Goal: Task Accomplishment & Management: Use online tool/utility

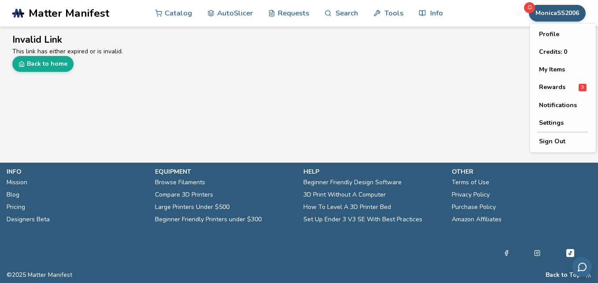
click at [545, 15] on button "MonicaSS2006" at bounding box center [557, 13] width 57 height 17
click at [559, 64] on button "My Items" at bounding box center [563, 70] width 62 height 18
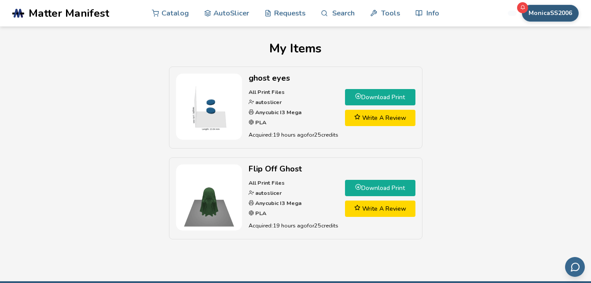
click at [541, 12] on button "MonicaSS2006" at bounding box center [550, 13] width 57 height 17
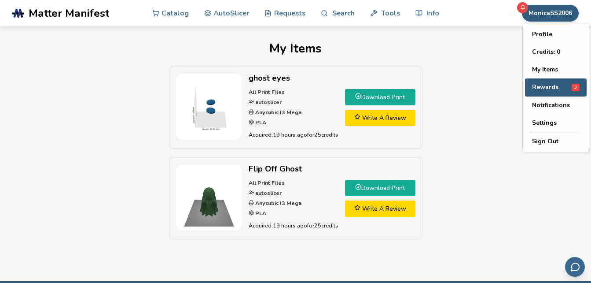
click at [550, 81] on button "Rewards 3" at bounding box center [556, 87] width 62 height 18
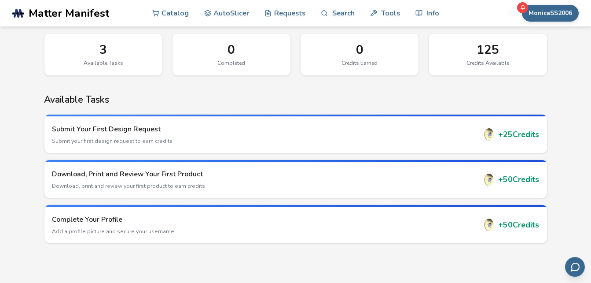
scroll to position [64, 0]
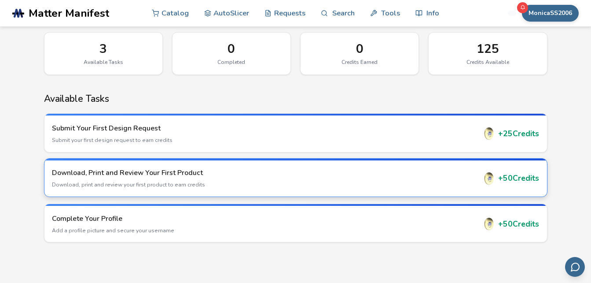
click at [510, 180] on div "+ 50 Credits" at bounding box center [511, 178] width 56 height 12
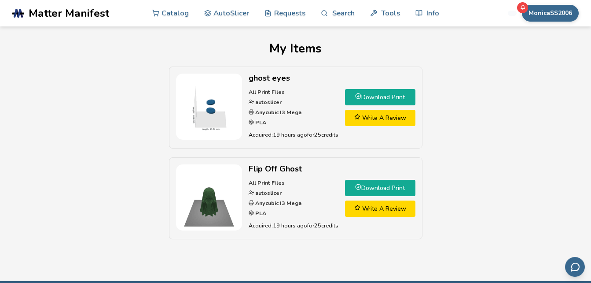
click at [380, 114] on link "Write A Review" at bounding box center [380, 118] width 70 height 16
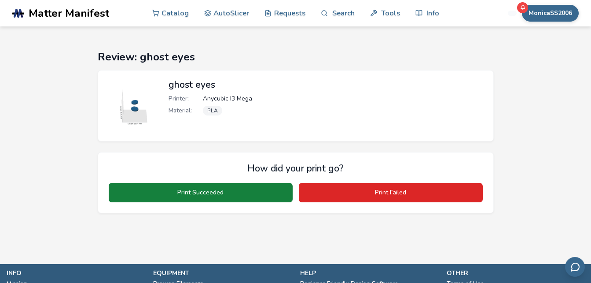
click at [278, 191] on button "Print Succeeded" at bounding box center [201, 192] width 184 height 19
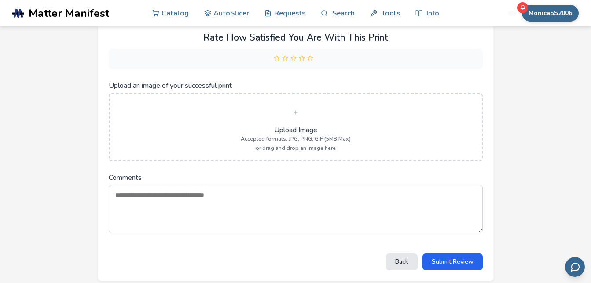
scroll to position [132, 0]
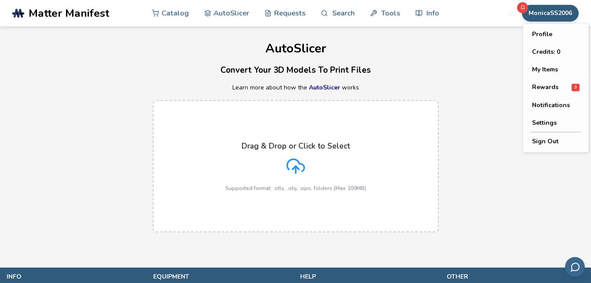
click at [556, 13] on button "MonicaSS2006" at bounding box center [550, 13] width 57 height 17
click at [552, 92] on button "Rewards 3" at bounding box center [556, 87] width 62 height 18
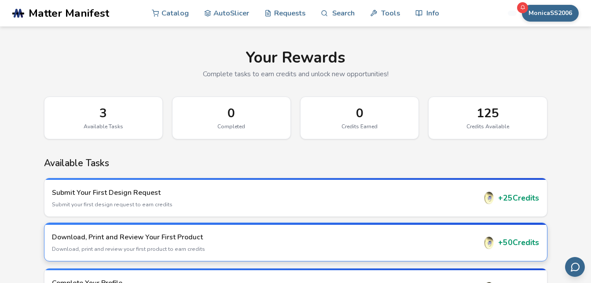
click at [237, 238] on h3 "Download, Print and Review Your First Product" at bounding box center [264, 237] width 425 height 10
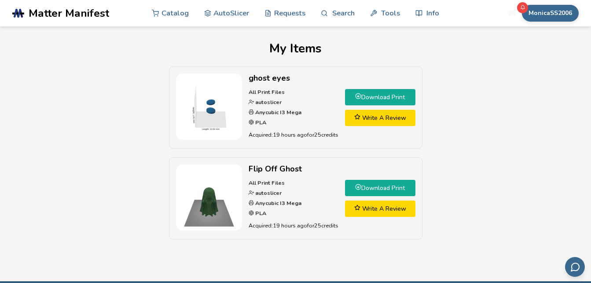
click at [372, 116] on link "Write A Review" at bounding box center [380, 118] width 70 height 16
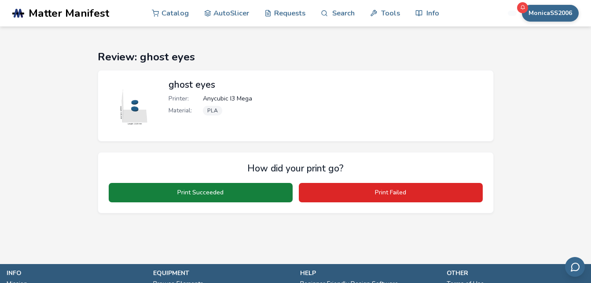
click at [206, 195] on button "Print Succeeded" at bounding box center [201, 192] width 184 height 19
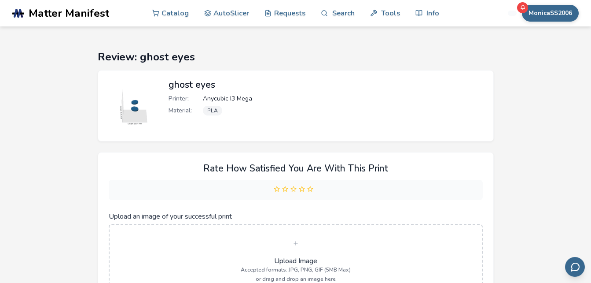
click at [240, 246] on label "Upload Image Accepted formats: JPG, PNG, GIF (5MB Max) or drag and drop an imag…" at bounding box center [296, 258] width 354 height 48
click at [0, 0] on input "Upload an image of your successful print" at bounding box center [0, 0] width 0 height 0
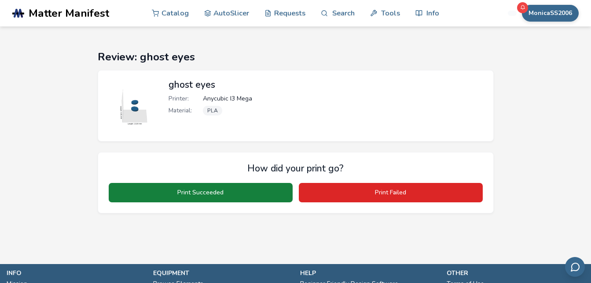
click at [182, 185] on button "Print Succeeded" at bounding box center [201, 192] width 184 height 19
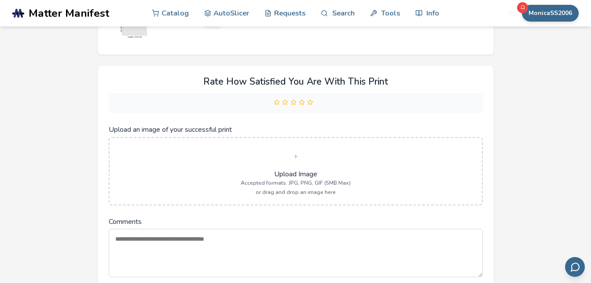
scroll to position [89, 0]
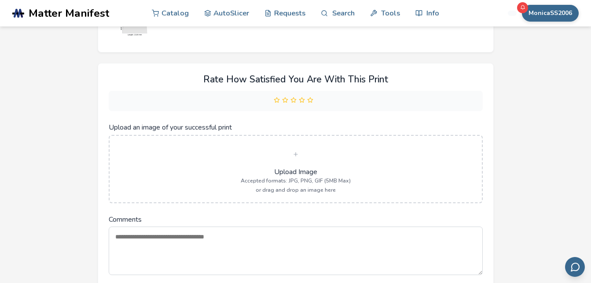
click at [340, 185] on label "Upload Image Accepted formats: JPG, PNG, GIF (5MB Max) or drag and drop an imag…" at bounding box center [296, 169] width 354 height 48
click at [0, 0] on input "Upload an image of your successful print" at bounding box center [0, 0] width 0 height 0
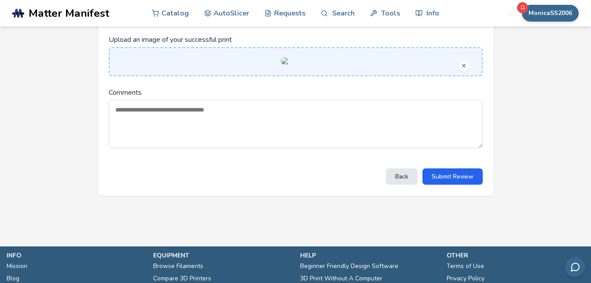
scroll to position [180, 0]
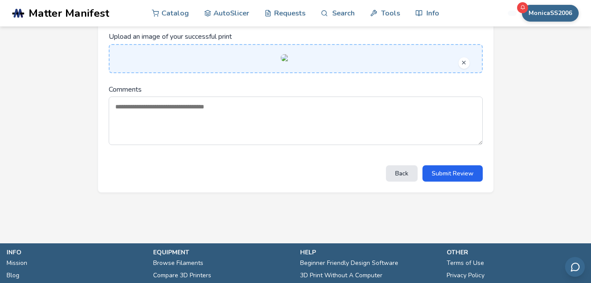
click at [396, 145] on textarea "Comments" at bounding box center [296, 120] width 374 height 48
click at [446, 181] on button "Submit Review" at bounding box center [453, 173] width 60 height 16
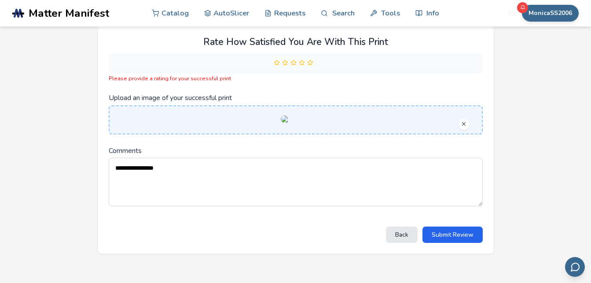
scroll to position [125, 0]
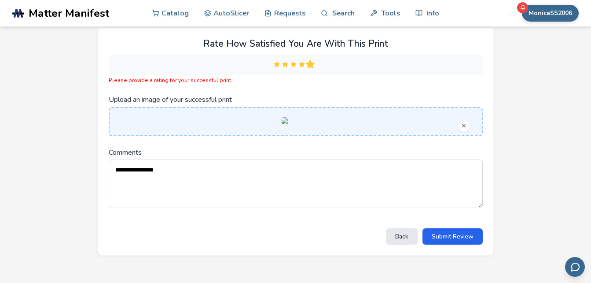
click at [312, 65] on polygon at bounding box center [310, 64] width 5 height 5
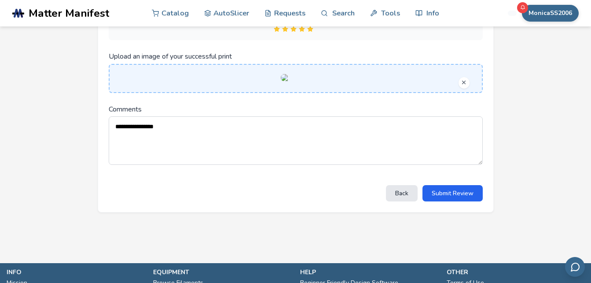
scroll to position [186, 0]
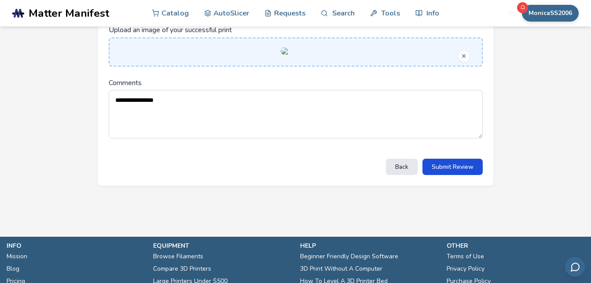
click at [471, 175] on button "Submit Review" at bounding box center [453, 166] width 60 height 16
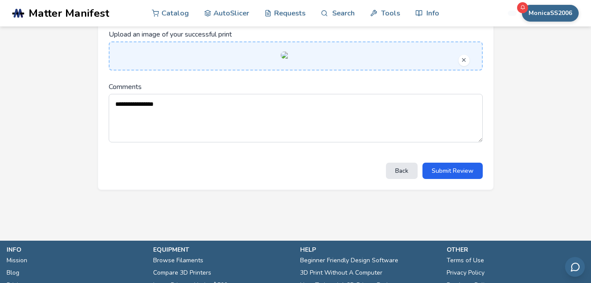
scroll to position [139, 0]
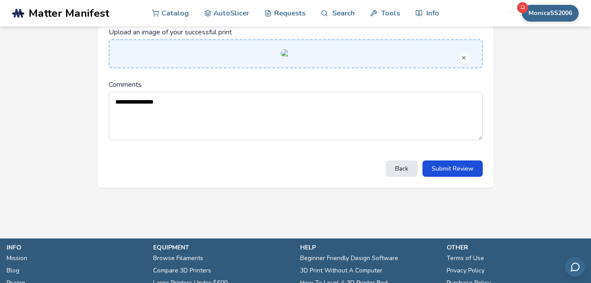
click at [445, 177] on button "Submit Review" at bounding box center [453, 168] width 60 height 16
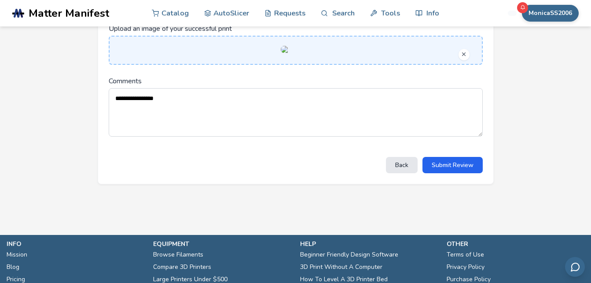
scroll to position [144, 0]
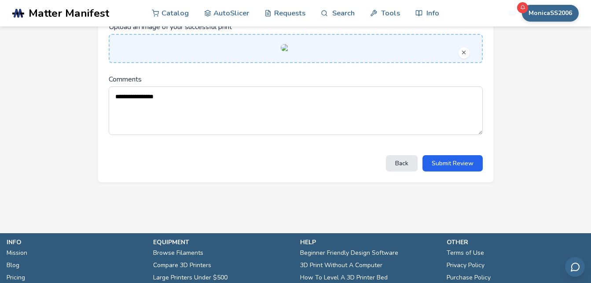
click at [354, 135] on textarea "**********" at bounding box center [296, 110] width 374 height 48
type textarea "**********"
click at [445, 171] on button "Submit Review" at bounding box center [453, 163] width 60 height 16
drag, startPoint x: 590, startPoint y: 161, endPoint x: 593, endPoint y: 114, distance: 47.6
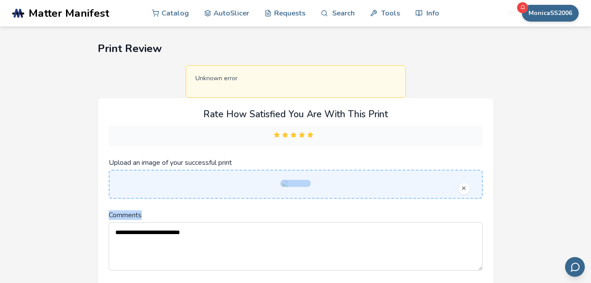
scroll to position [0, 0]
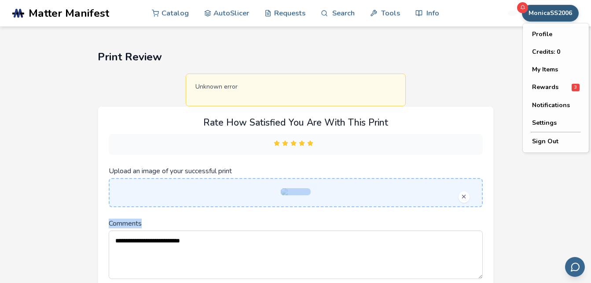
click at [548, 5] on button "MonicaSS2006" at bounding box center [550, 13] width 57 height 17
click at [541, 88] on span "Rewards" at bounding box center [545, 87] width 26 height 7
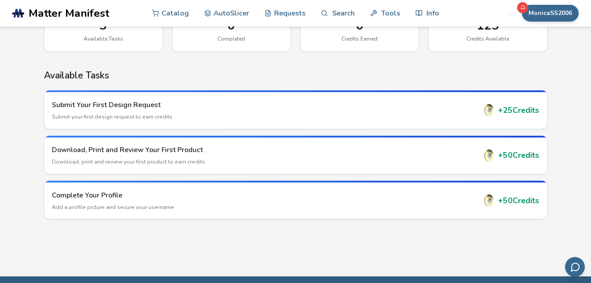
scroll to position [88, 0]
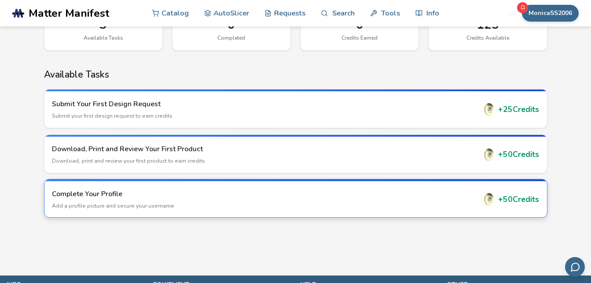
click at [408, 188] on div "Complete Your Profile Add a profile picture and secure your username + 50 Credi…" at bounding box center [295, 199] width 503 height 36
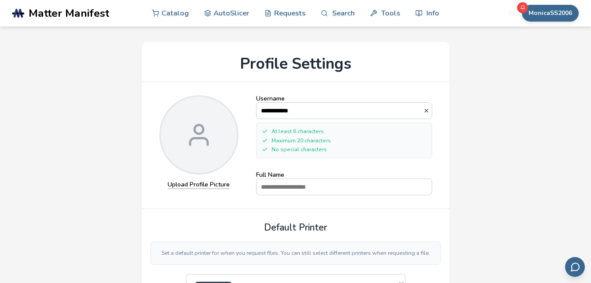
click at [210, 188] on label "Upload Profile Picture" at bounding box center [199, 185] width 62 height 8
click at [0, 0] on input "Upload Profile Picture" at bounding box center [0, 0] width 0 height 0
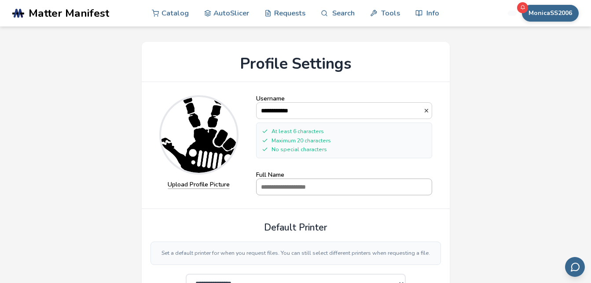
click at [282, 187] on input "Full Name" at bounding box center [344, 187] width 175 height 16
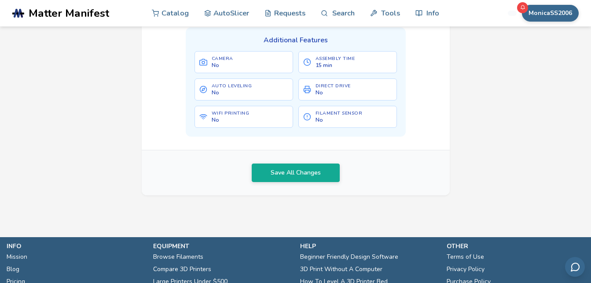
scroll to position [464, 0]
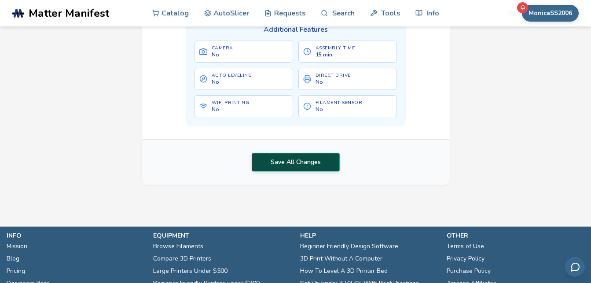
type input "**********"
click at [324, 171] on button "Save All Changes" at bounding box center [296, 162] width 88 height 18
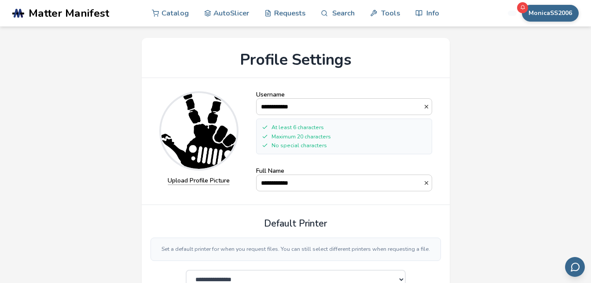
scroll to position [0, 0]
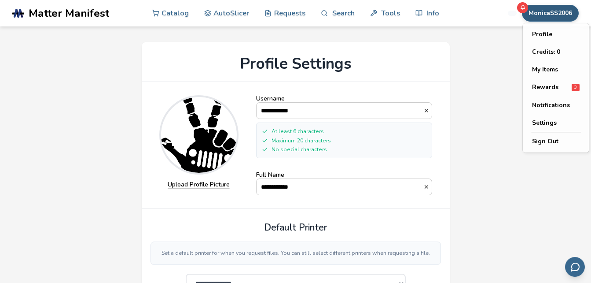
click at [539, 14] on button "MonicaSS2006" at bounding box center [550, 13] width 57 height 17
click at [545, 84] on span "Rewards" at bounding box center [545, 87] width 26 height 7
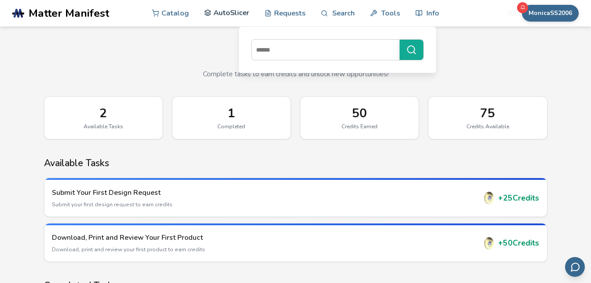
click at [227, 10] on link "AutoSlicer" at bounding box center [226, 13] width 45 height 26
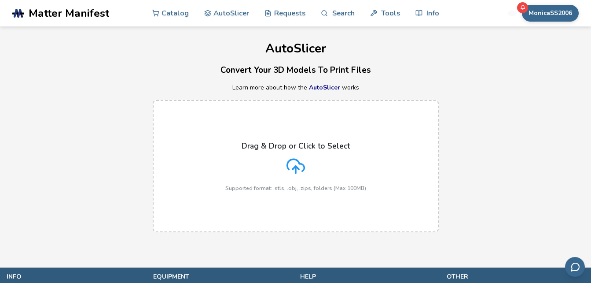
click at [293, 168] on polyline at bounding box center [296, 167] width 6 height 3
click at [0, 0] on input "Drag & Drop or Click to Select Supported format: .stls, .obj, .zips, folders (M…" at bounding box center [0, 0] width 0 height 0
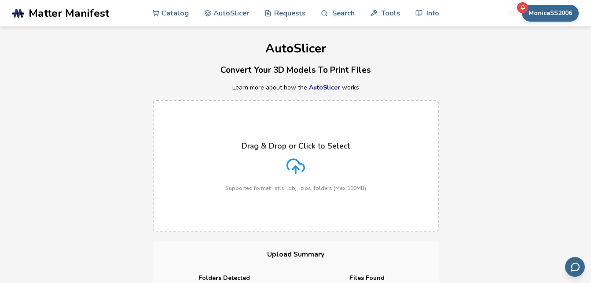
scroll to position [231, 0]
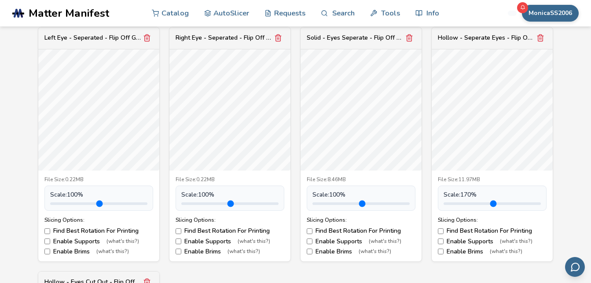
click at [478, 202] on input "range" at bounding box center [492, 203] width 97 height 3
click at [471, 203] on input "range" at bounding box center [492, 203] width 97 height 3
type input "***"
click at [473, 204] on input "range" at bounding box center [492, 203] width 97 height 3
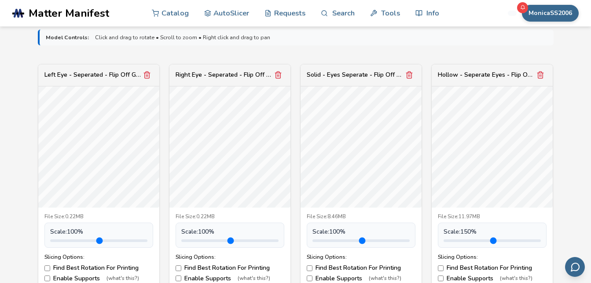
scroll to position [278, 0]
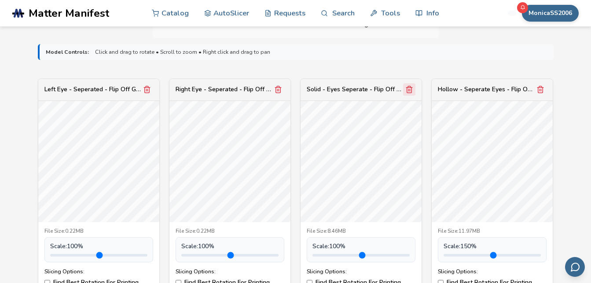
click at [413, 90] on icon "Remove model" at bounding box center [409, 89] width 8 height 8
click at [411, 91] on icon "Remove model" at bounding box center [409, 89] width 8 height 8
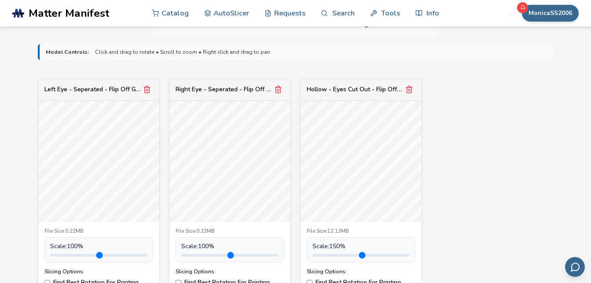
drag, startPoint x: 335, startPoint y: 257, endPoint x: 342, endPoint y: 257, distance: 7.0
type input "***"
click at [342, 256] on input "range" at bounding box center [361, 255] width 97 height 3
drag, startPoint x: 202, startPoint y: 254, endPoint x: 208, endPoint y: 256, distance: 6.8
type input "***"
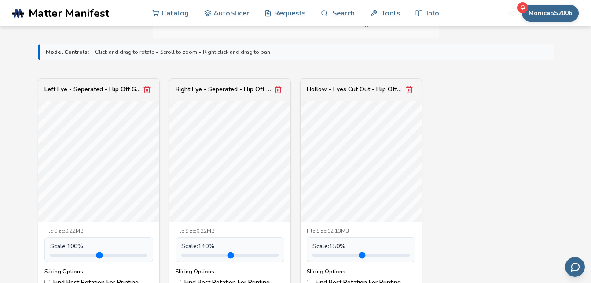
click at [208, 256] on input "range" at bounding box center [229, 255] width 97 height 3
drag, startPoint x: 70, startPoint y: 255, endPoint x: 78, endPoint y: 255, distance: 7.5
type input "***"
click at [78, 255] on input "range" at bounding box center [98, 255] width 97 height 3
click at [144, 89] on icon "Remove model" at bounding box center [147, 89] width 8 height 8
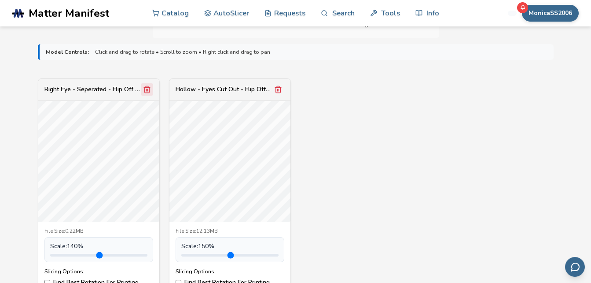
click at [142, 88] on button "Remove model" at bounding box center [147, 89] width 12 height 12
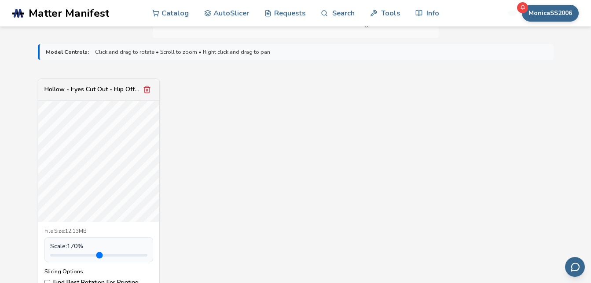
type input "***"
click at [82, 255] on input "range" at bounding box center [98, 255] width 97 height 3
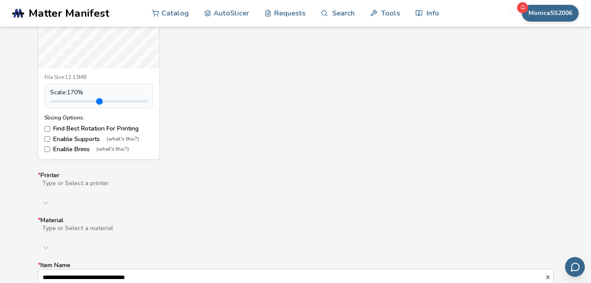
scroll to position [460, 0]
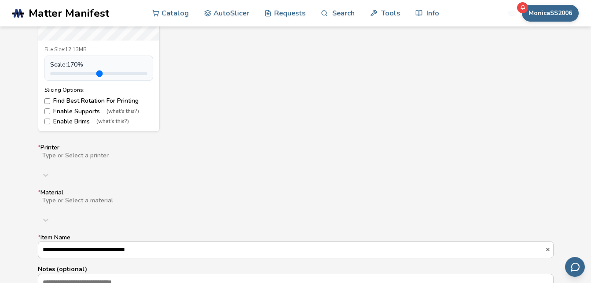
click at [52, 121] on label "Enable Brims (what's this?)" at bounding box center [98, 121] width 109 height 7
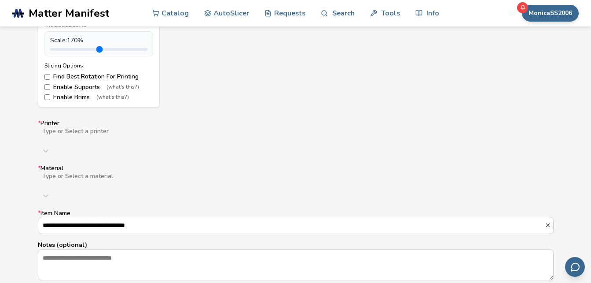
click at [67, 158] on div "Type or Select a printer" at bounding box center [296, 143] width 516 height 32
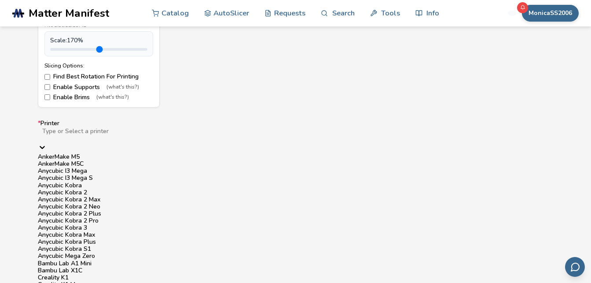
click at [75, 174] on div "Anycubic I3 Mega" at bounding box center [296, 170] width 516 height 7
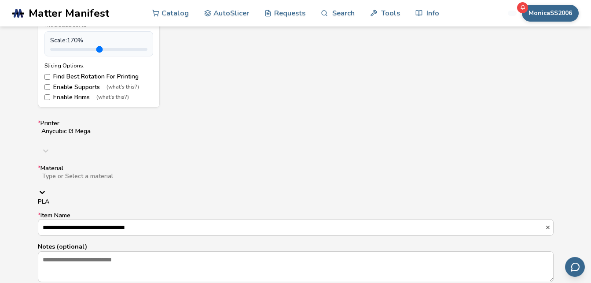
click at [78, 180] on div at bounding box center [181, 183] width 280 height 7
click at [74, 198] on div "PLA" at bounding box center [296, 201] width 516 height 7
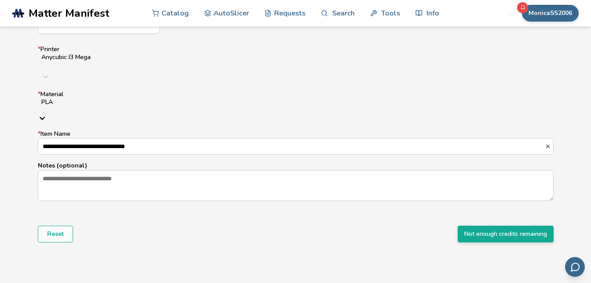
scroll to position [556, 0]
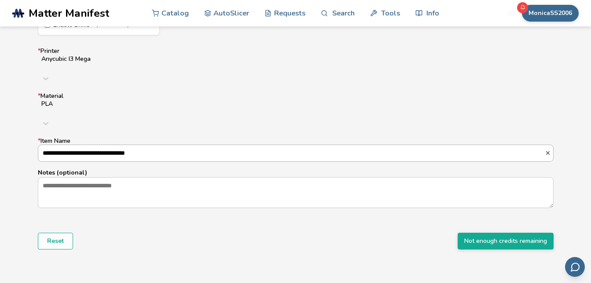
click at [372, 145] on input "**********" at bounding box center [291, 153] width 507 height 16
type input "*"
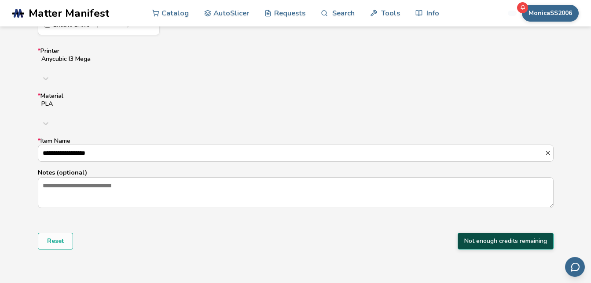
type input "**********"
click at [506, 232] on button "Not enough credits remaining" at bounding box center [506, 240] width 96 height 17
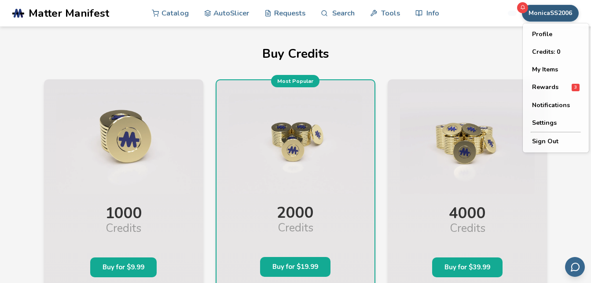
click at [554, 15] on button "MonicaSS2006" at bounding box center [550, 13] width 57 height 17
click at [557, 89] on div "Rewards 3" at bounding box center [556, 87] width 48 height 7
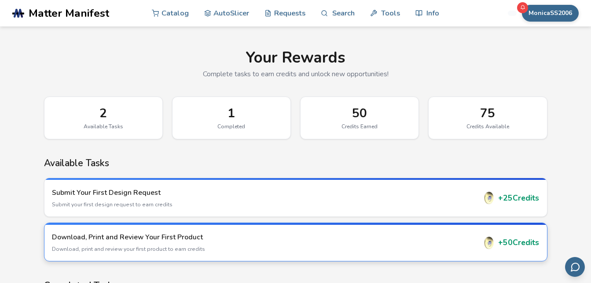
click at [358, 244] on div "Download, Print and Review Your First Product Download, print and review your f…" at bounding box center [264, 242] width 425 height 21
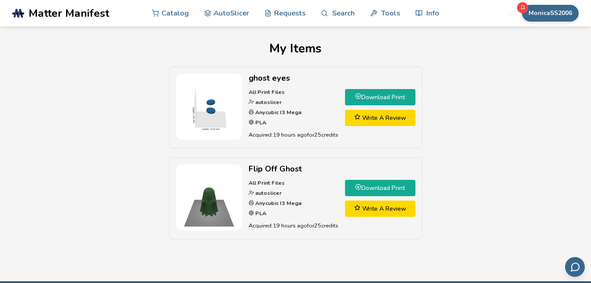
click at [375, 116] on link "Write A Review" at bounding box center [380, 118] width 70 height 16
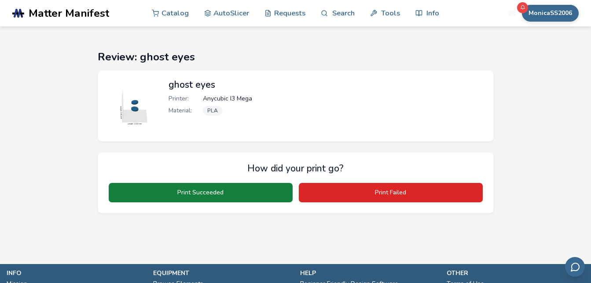
click at [233, 196] on button "Print Succeeded" at bounding box center [201, 192] width 184 height 19
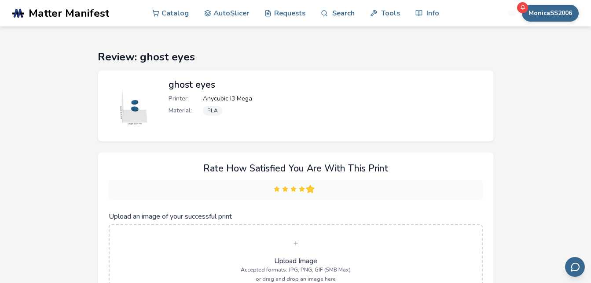
click at [311, 189] on polygon at bounding box center [310, 188] width 5 height 5
click at [291, 254] on label "Upload Image Accepted formats: JPG, PNG, GIF (5MB Max) or drag and drop an imag…" at bounding box center [296, 258] width 354 height 48
click at [0, 0] on input "Upload an image of your successful print" at bounding box center [0, 0] width 0 height 0
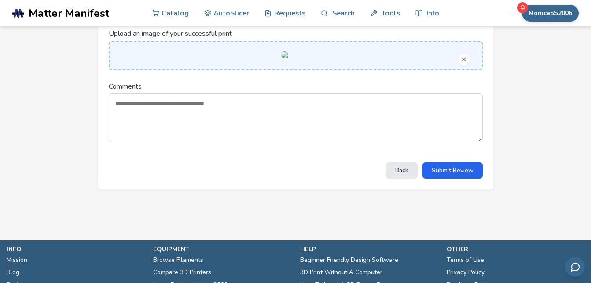
scroll to position [199, 0]
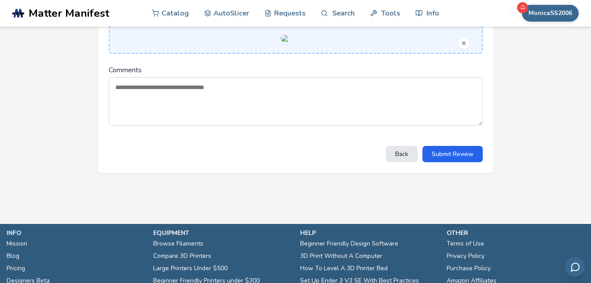
click at [397, 125] on textarea "Comments" at bounding box center [296, 101] width 374 height 48
type textarea "**********"
click at [462, 162] on button "Submit Review" at bounding box center [453, 154] width 60 height 16
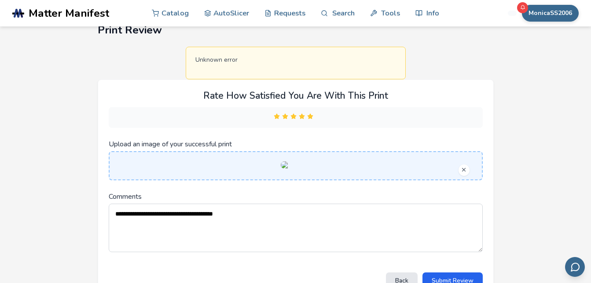
scroll to position [0, 0]
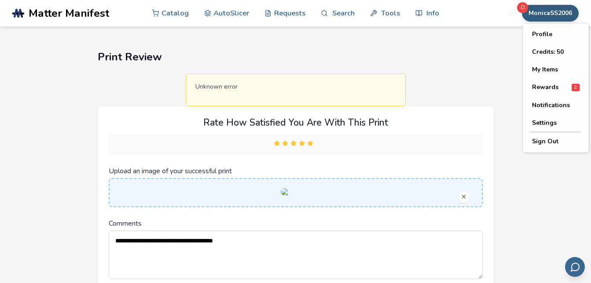
click at [537, 14] on button "MonicaSS2006" at bounding box center [550, 13] width 57 height 17
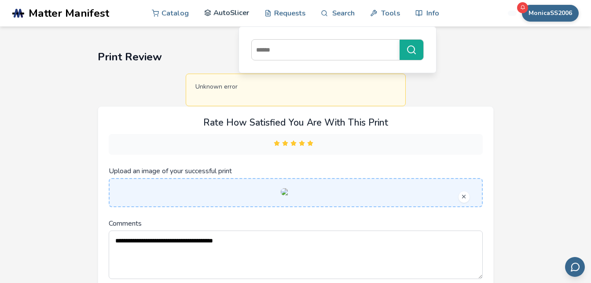
click at [228, 12] on link "AutoSlicer" at bounding box center [226, 13] width 45 height 26
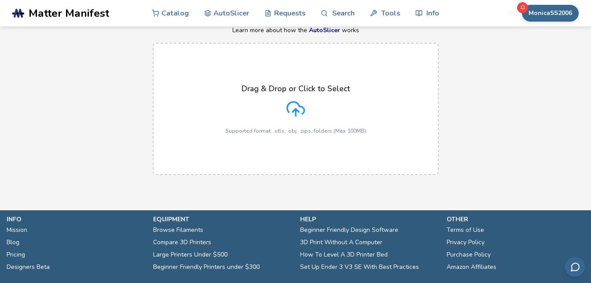
scroll to position [51, 0]
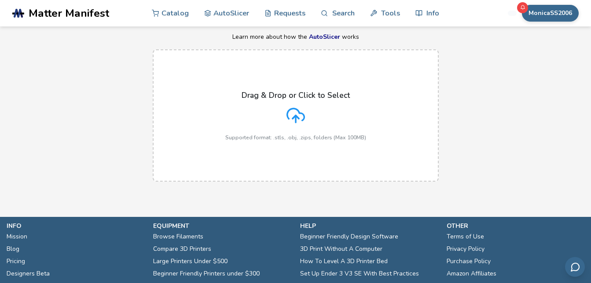
click at [299, 107] on icon at bounding box center [296, 115] width 18 height 18
click at [0, 0] on input "Drag & Drop or Click to Select Supported format: .stls, .obj, .zips, folders (M…" at bounding box center [0, 0] width 0 height 0
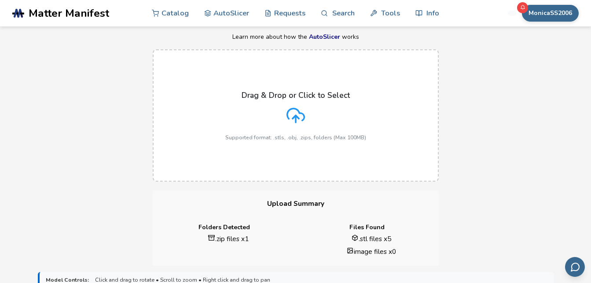
scroll to position [236, 0]
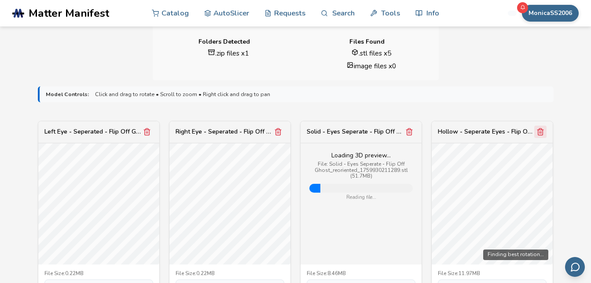
click at [406, 131] on icon "Remove model" at bounding box center [409, 132] width 8 height 8
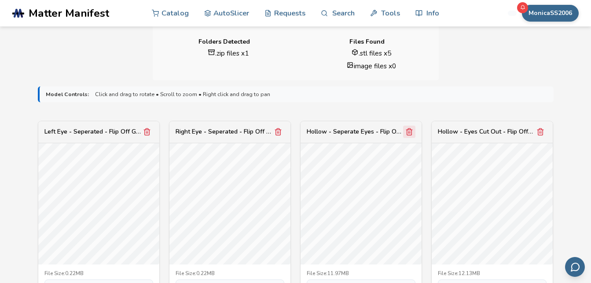
click at [407, 133] on icon "Remove model" at bounding box center [409, 132] width 8 height 8
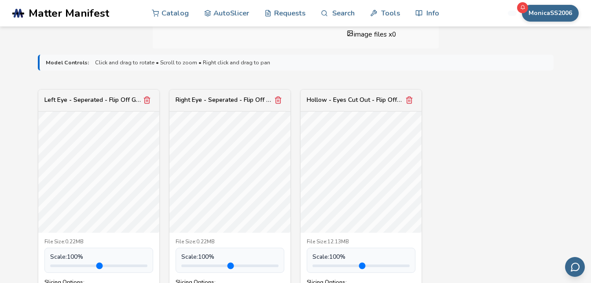
scroll to position [266, 0]
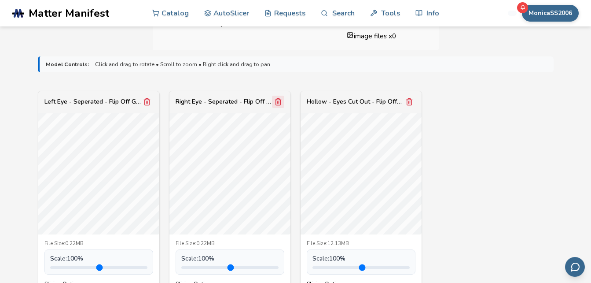
click at [278, 100] on polyline "Remove model" at bounding box center [278, 100] width 6 height 0
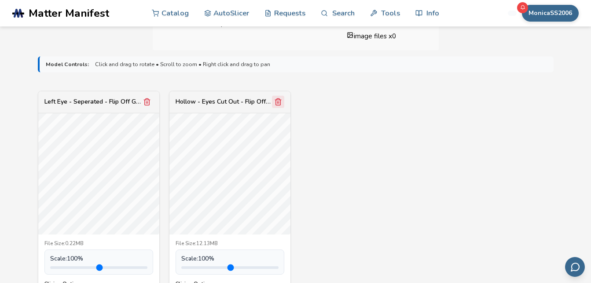
click at [146, 101] on icon "Remove model" at bounding box center [147, 102] width 8 height 8
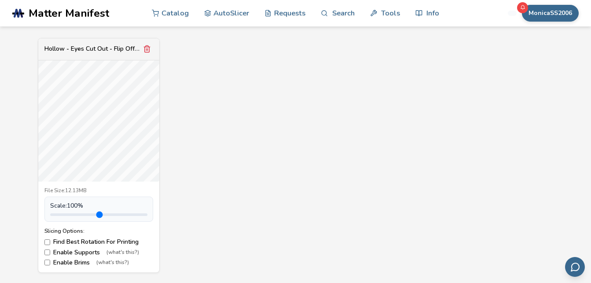
scroll to position [321, 0]
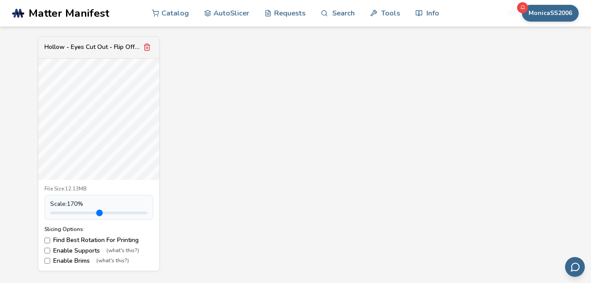
drag, startPoint x: 70, startPoint y: 213, endPoint x: 82, endPoint y: 213, distance: 12.3
type input "***"
click at [82, 213] on input "range" at bounding box center [98, 212] width 97 height 3
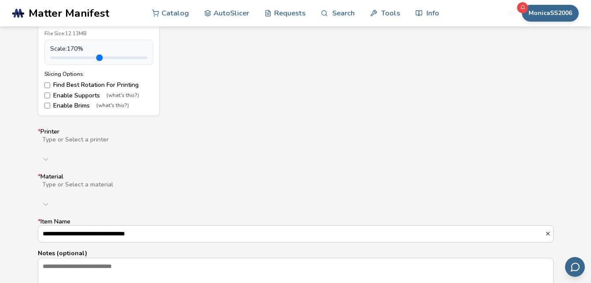
scroll to position [481, 0]
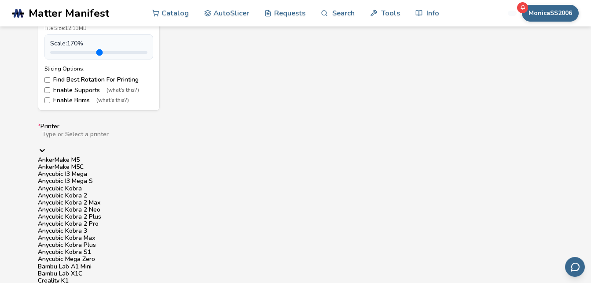
click at [322, 138] on div at bounding box center [181, 141] width 280 height 7
click at [122, 177] on div "Anycubic I3 Mega" at bounding box center [296, 173] width 516 height 7
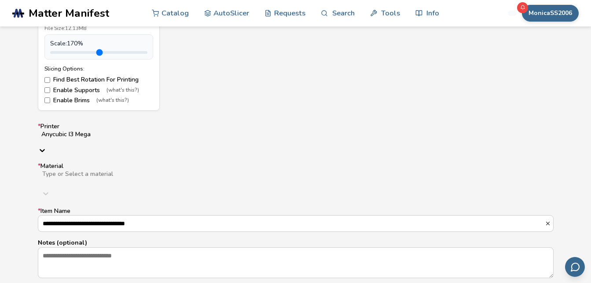
click at [127, 177] on div at bounding box center [181, 180] width 280 height 7
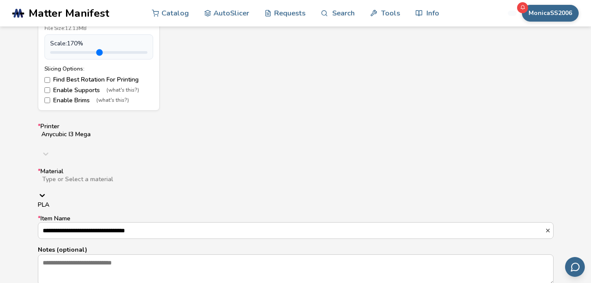
click at [120, 201] on div "PLA" at bounding box center [296, 204] width 516 height 7
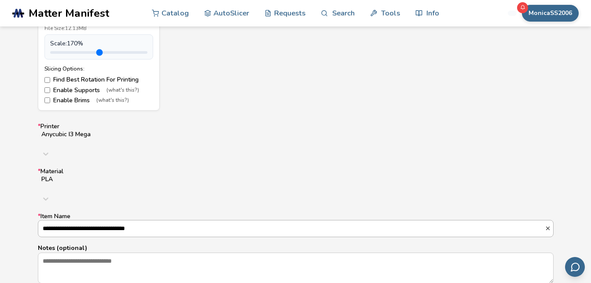
drag, startPoint x: 168, startPoint y: 190, endPoint x: 166, endPoint y: 194, distance: 5.1
click at [166, 220] on div "**********" at bounding box center [296, 228] width 516 height 17
click at [166, 220] on input "**********" at bounding box center [291, 228] width 507 height 16
drag, startPoint x: 148, startPoint y: 198, endPoint x: 0, endPoint y: 190, distance: 148.2
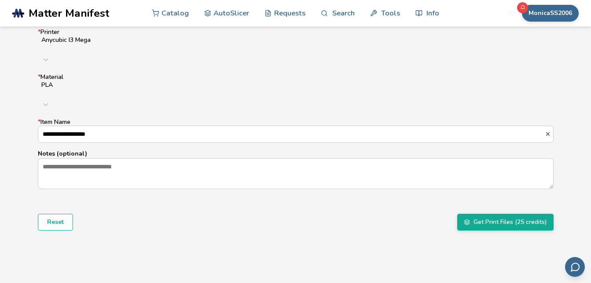
scroll to position [594, 0]
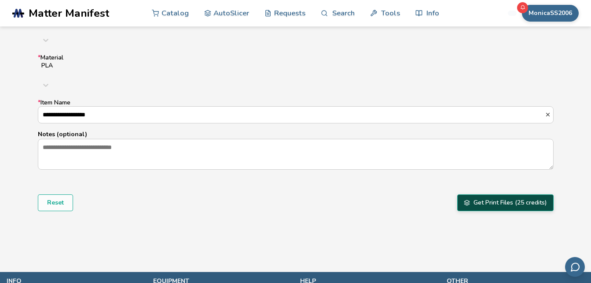
type input "**********"
click at [526, 194] on button "Get Print Files (25 credits)" at bounding box center [505, 202] width 96 height 17
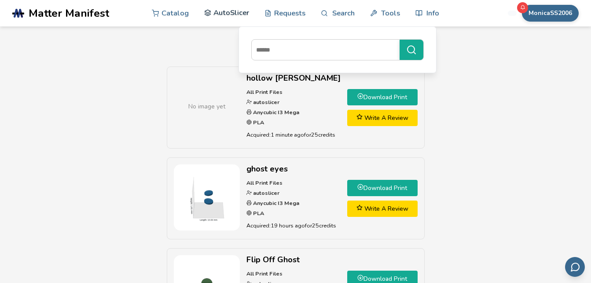
click at [233, 15] on link "AutoSlicer" at bounding box center [226, 13] width 45 height 26
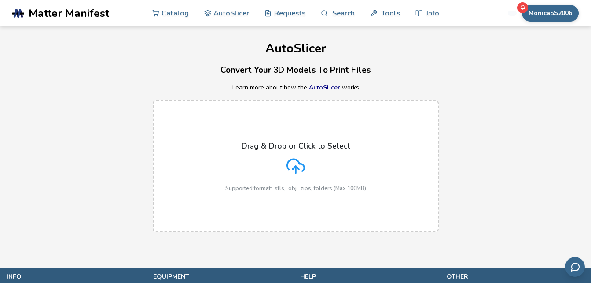
click at [291, 147] on p "Drag & Drop or Click to Select" at bounding box center [296, 145] width 108 height 9
click at [0, 0] on input "Drag & Drop or Click to Select Supported format: .stls, .obj, .zips, folders (M…" at bounding box center [0, 0] width 0 height 0
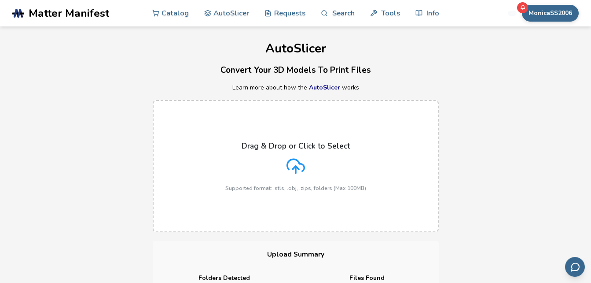
scroll to position [251, 0]
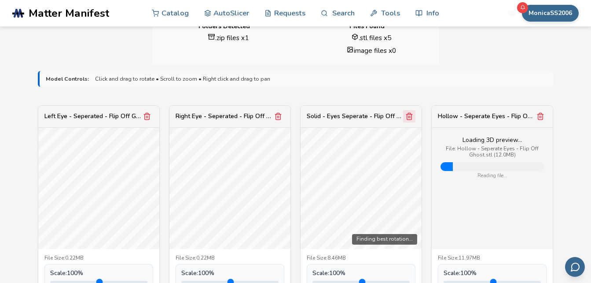
click at [409, 117] on icon "Remove model" at bounding box center [409, 116] width 8 height 8
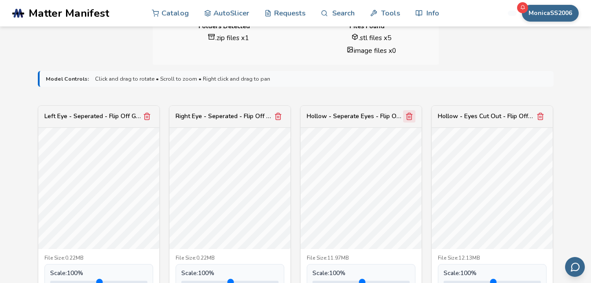
click at [407, 116] on icon "Remove model" at bounding box center [409, 116] width 5 height 7
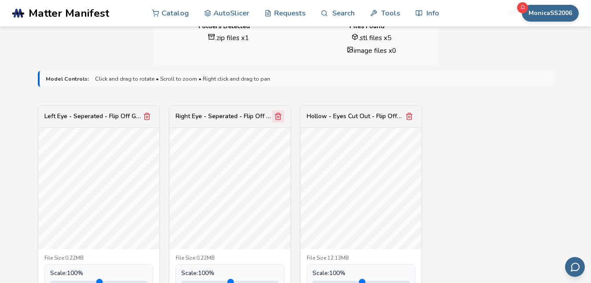
click at [280, 117] on icon "Remove model" at bounding box center [278, 116] width 8 height 8
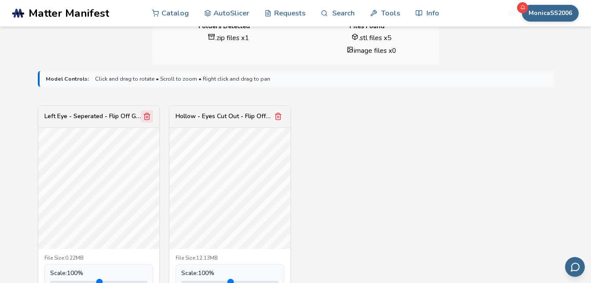
click at [146, 115] on icon "Remove model" at bounding box center [147, 116] width 8 height 8
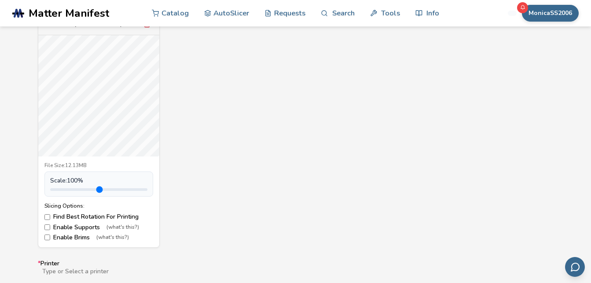
scroll to position [347, 0]
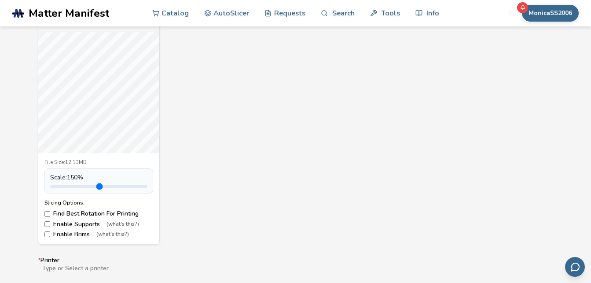
drag, startPoint x: 70, startPoint y: 185, endPoint x: 79, endPoint y: 185, distance: 9.7
type input "***"
click at [79, 185] on input "range" at bounding box center [98, 186] width 97 height 3
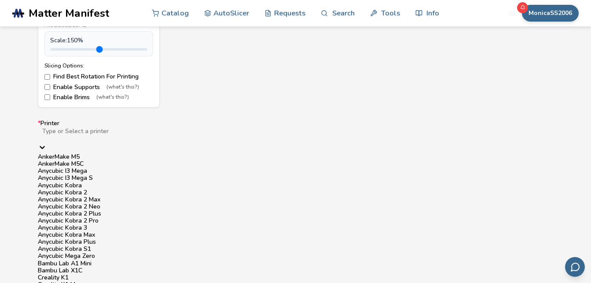
click at [95, 174] on div "Anycubic I3 Mega" at bounding box center [296, 170] width 516 height 7
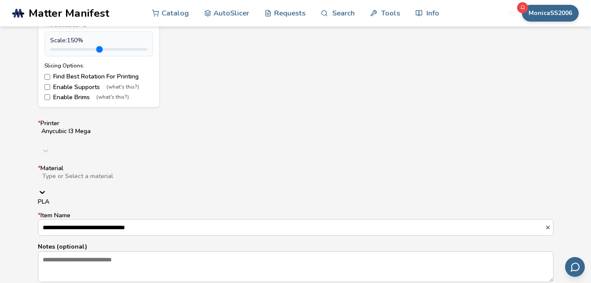
click at [101, 180] on div at bounding box center [181, 183] width 280 height 7
click at [100, 198] on div "PLA" at bounding box center [296, 201] width 516 height 7
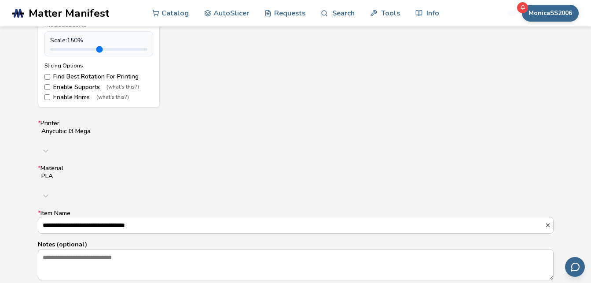
scroll to position [0, 0]
drag, startPoint x: 151, startPoint y: 195, endPoint x: 13, endPoint y: 188, distance: 138.0
click at [13, 188] on div "**********" at bounding box center [295, 93] width 591 height 523
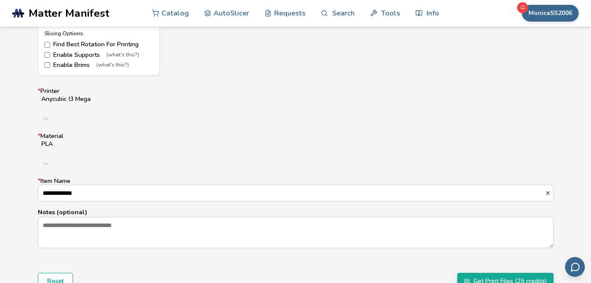
scroll to position [535, 0]
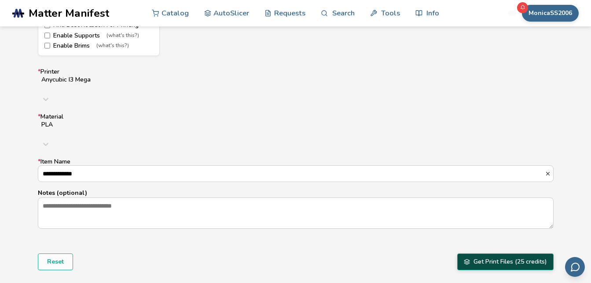
type input "**********"
click at [516, 253] on button "Get Print Files (25 credits)" at bounding box center [505, 261] width 96 height 17
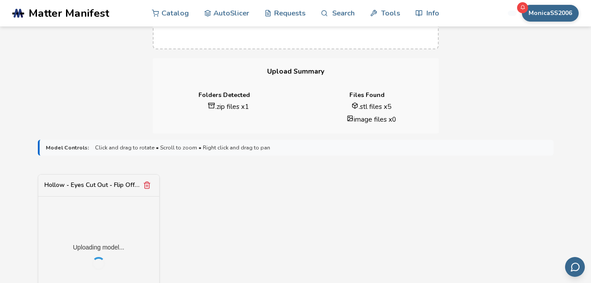
scroll to position [181, 0]
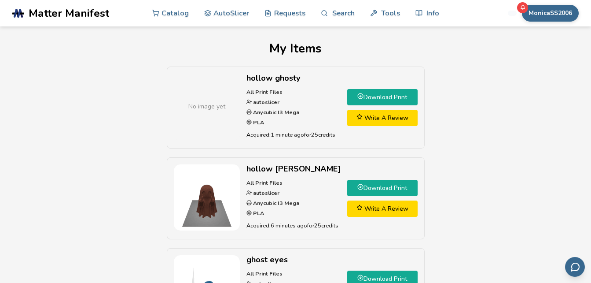
click at [392, 97] on link "Download Print" at bounding box center [382, 97] width 70 height 16
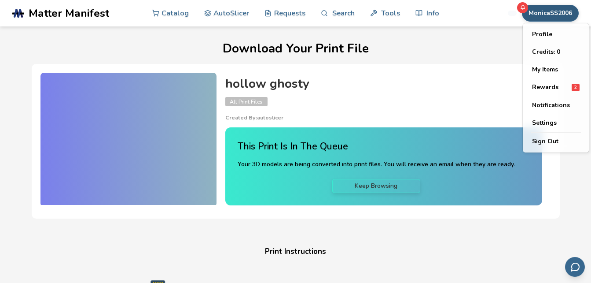
click at [543, 12] on button "MonicaSS2006" at bounding box center [550, 13] width 57 height 17
click at [551, 86] on span "Rewards" at bounding box center [545, 87] width 26 height 7
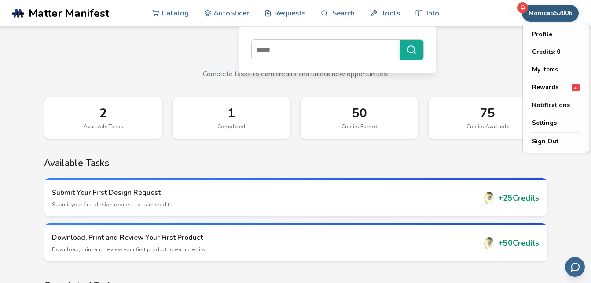
click at [541, 11] on button "MonicaSS2006" at bounding box center [550, 13] width 57 height 17
click at [540, 72] on button "My Items" at bounding box center [556, 70] width 62 height 18
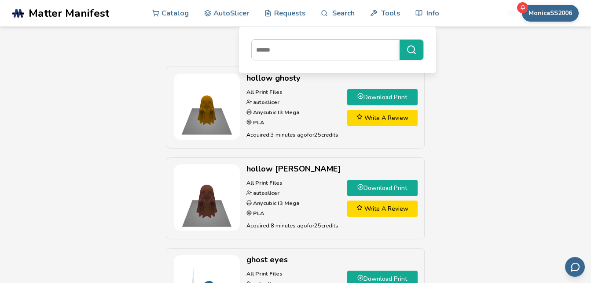
click at [404, 92] on link "Download Print" at bounding box center [382, 97] width 70 height 16
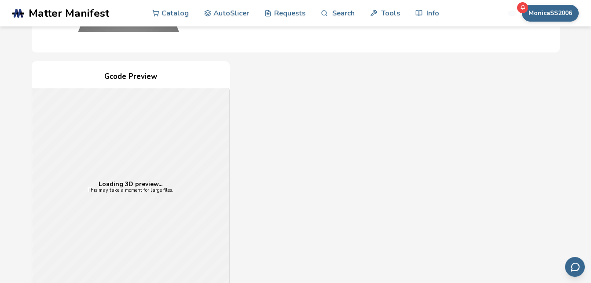
scroll to position [169, 0]
